Goal: Information Seeking & Learning: Understand process/instructions

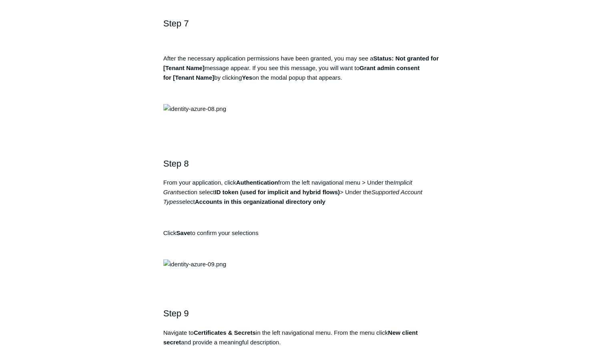
scroll to position [1362, 0]
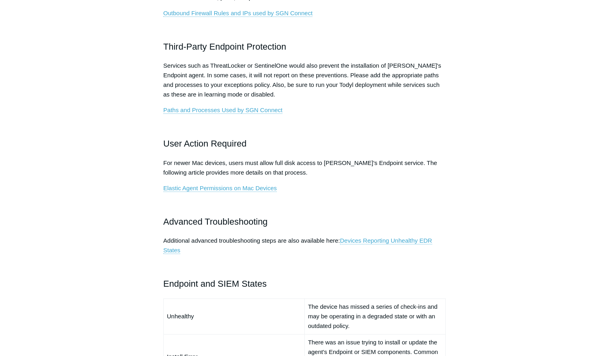
scroll to position [360, 0]
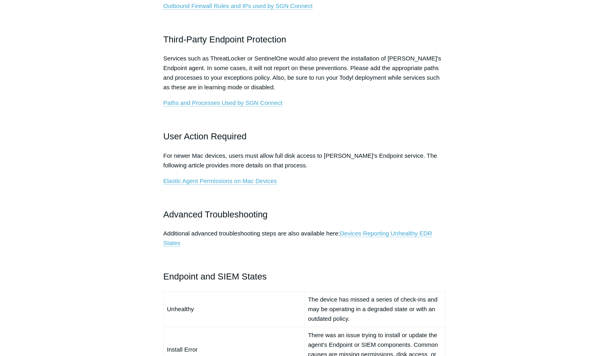
click at [171, 237] on p "Additional advanced troubleshooting steps are also available here: Devices Repo…" at bounding box center [304, 238] width 283 height 19
click at [171, 242] on link "Devices Reporting Unhealthy EDR States" at bounding box center [297, 238] width 269 height 17
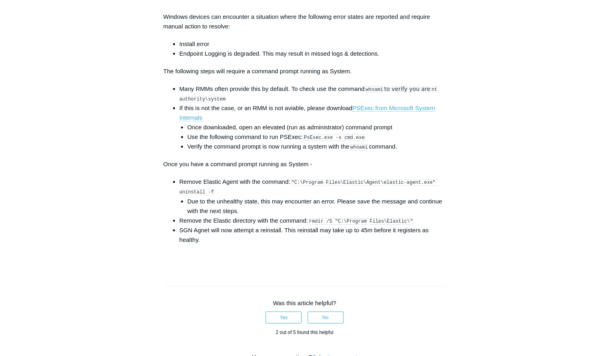
scroll to position [1162, 0]
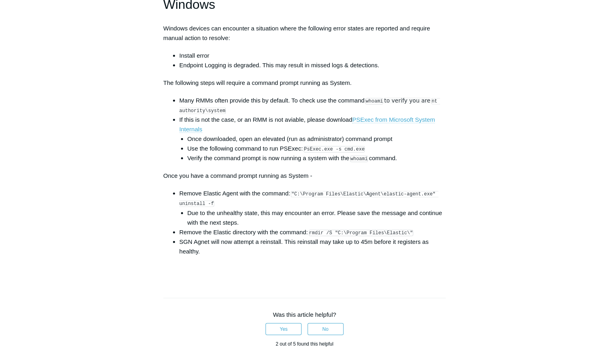
click at [390, 125] on link "PSExec from Microsoft System Internals" at bounding box center [307, 124] width 256 height 17
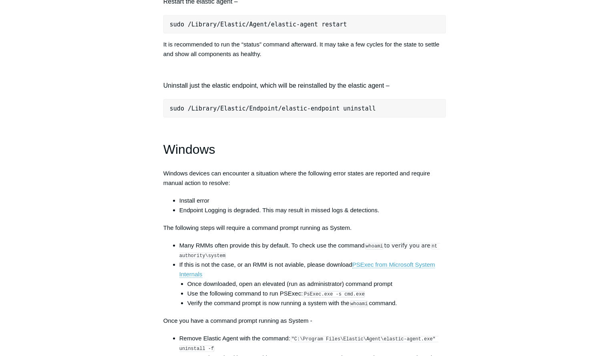
scroll to position [1001, 0]
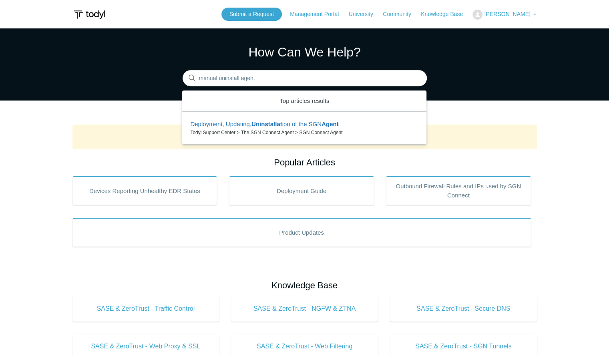
type input "manual uninstall agent"
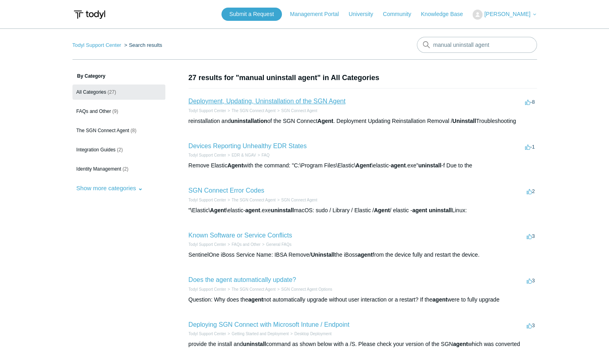
click at [250, 103] on link "Deployment, Updating, Uninstallation of the SGN Agent" at bounding box center [267, 101] width 157 height 7
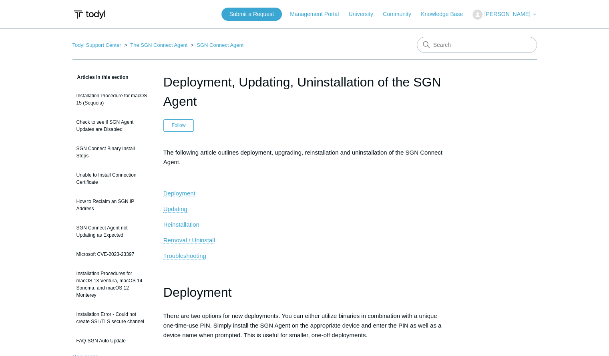
click at [172, 221] on span "Reinstallation" at bounding box center [181, 224] width 36 height 7
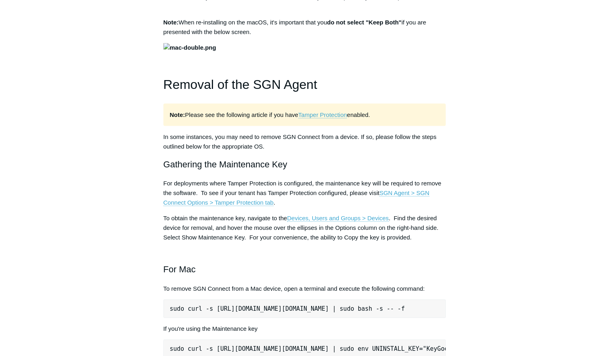
scroll to position [851, 0]
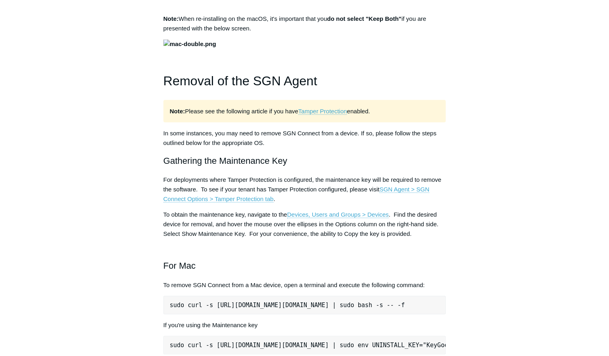
click at [73, 167] on aside "Articles in this section Installation Procedure for macOS 15 (Sequoia) Check to…" at bounding box center [111, 342] width 79 height 2243
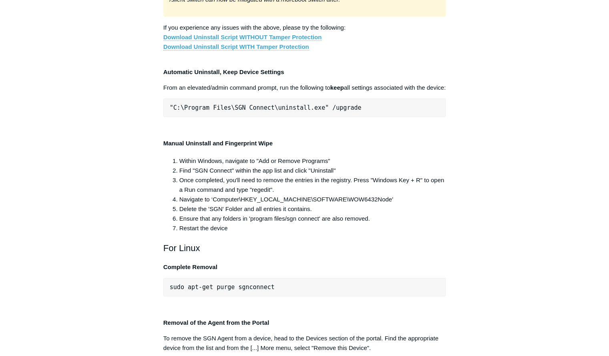
scroll to position [1532, 0]
